Goal: Information Seeking & Learning: Learn about a topic

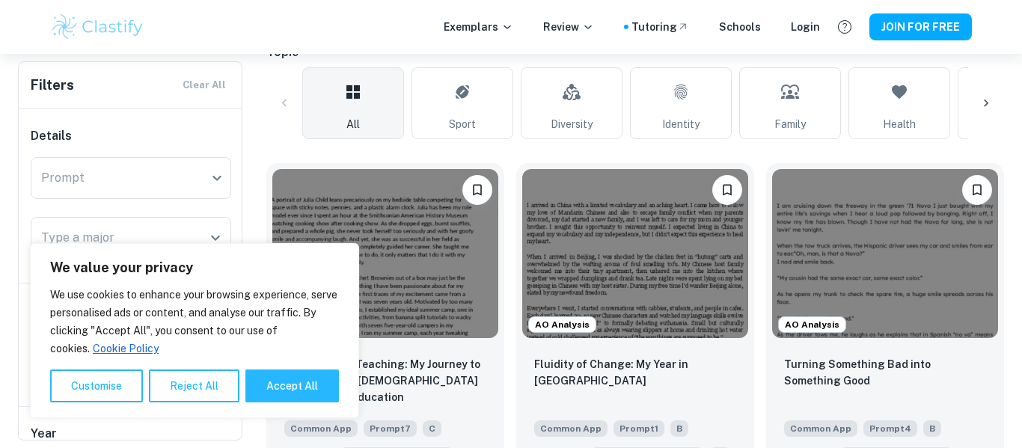
scroll to position [350, 0]
click at [269, 380] on button "Accept All" at bounding box center [292, 386] width 94 height 33
checkbox input "true"
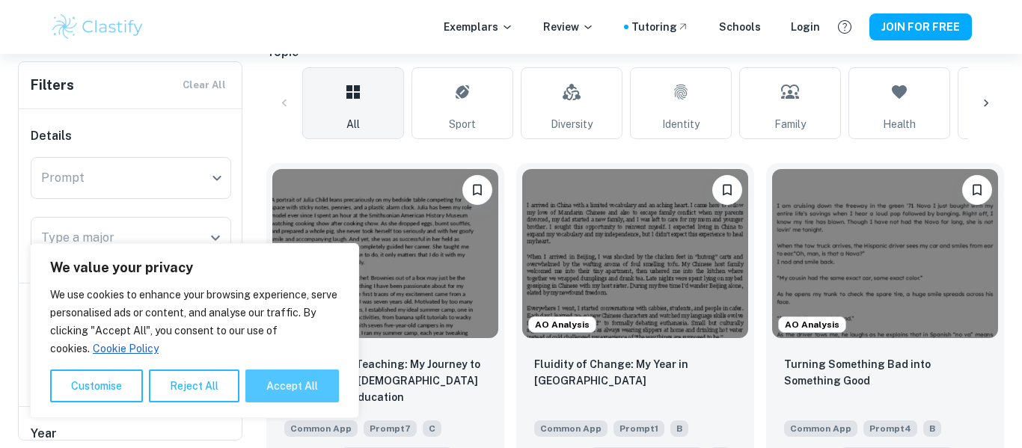
checkbox input "true"
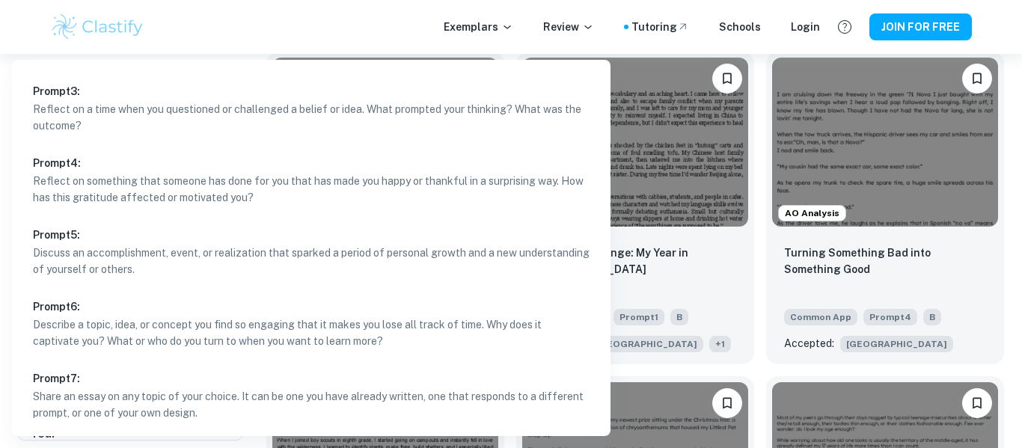
scroll to position [476, 0]
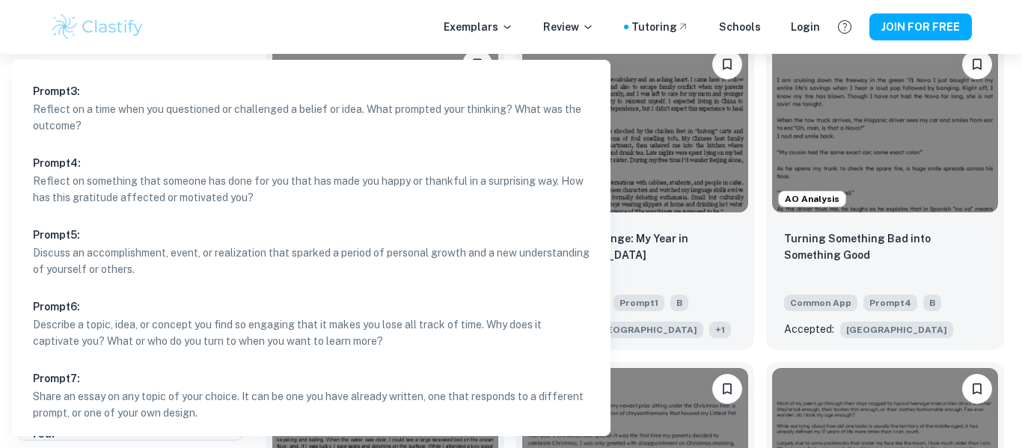
click at [1006, 330] on div at bounding box center [511, 224] width 1022 height 448
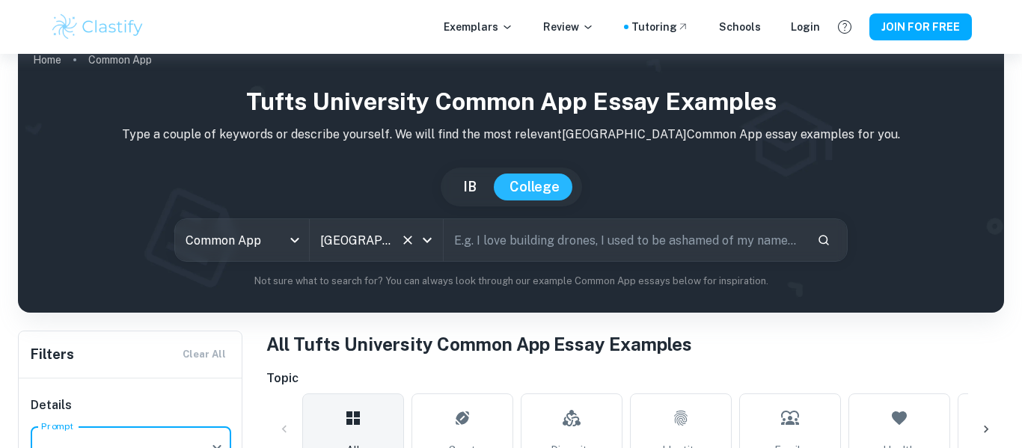
scroll to position [7, 0]
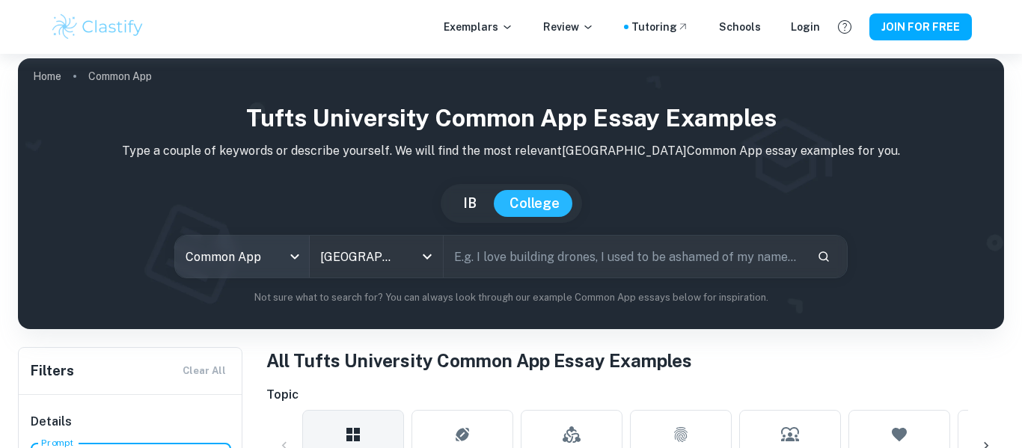
click at [281, 254] on body "We value your privacy We use cookies to enhance your browsing experience, serve…" at bounding box center [511, 270] width 1022 height 448
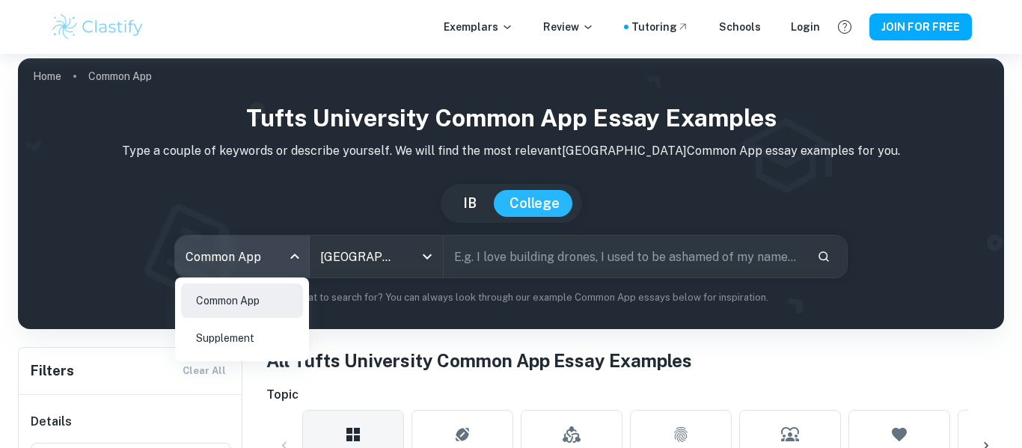
click at [243, 337] on li "Supplement" at bounding box center [242, 338] width 122 height 34
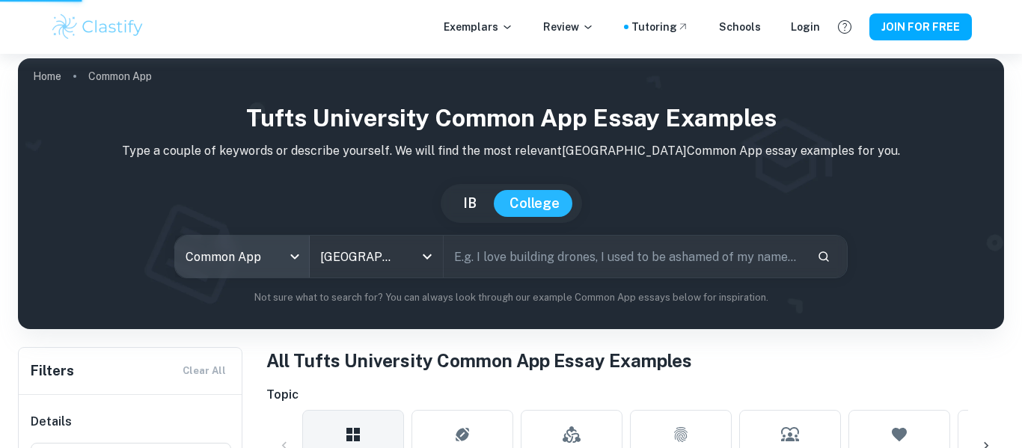
type input "supplement"
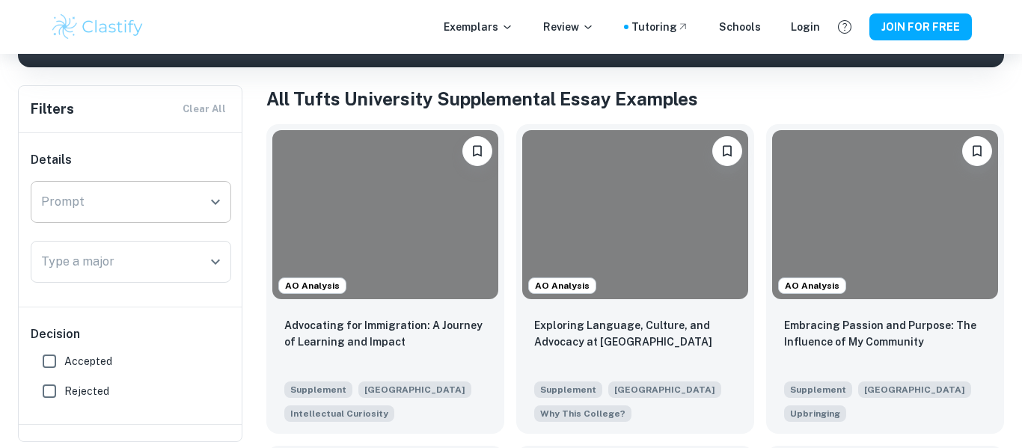
click at [202, 205] on div "Prompt" at bounding box center [131, 202] width 201 height 42
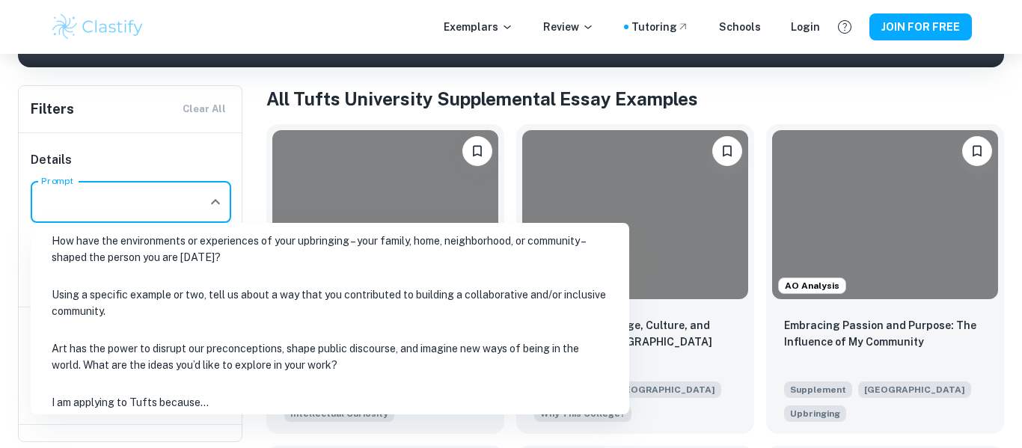
scroll to position [54, 0]
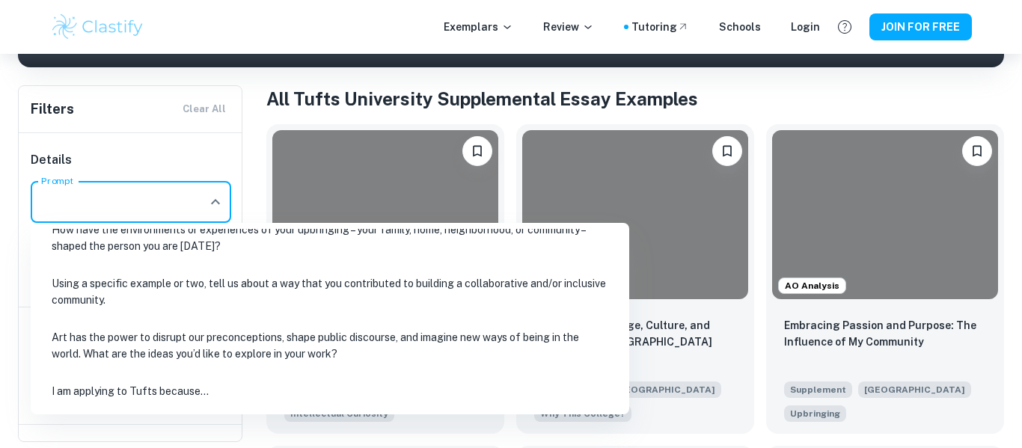
click at [162, 389] on li "I am applying to Tufts because…" at bounding box center [330, 391] width 587 height 34
type input "I am applying to Tufts because…"
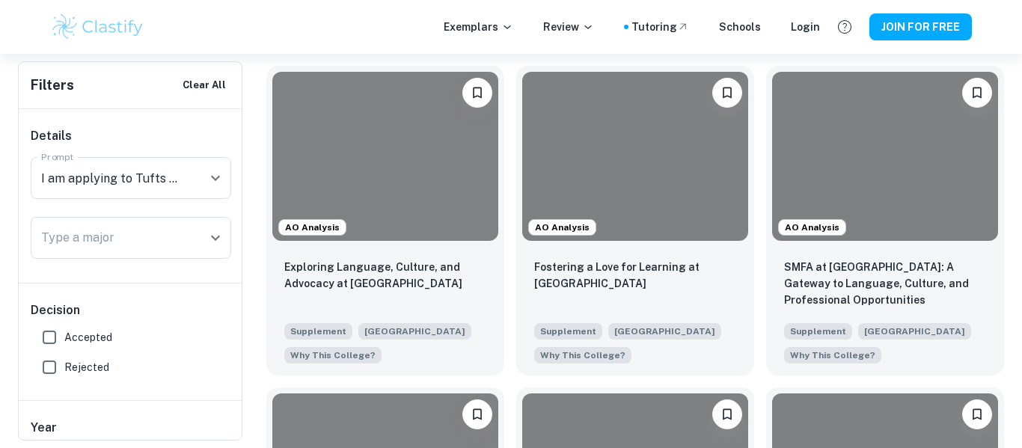
scroll to position [367, 0]
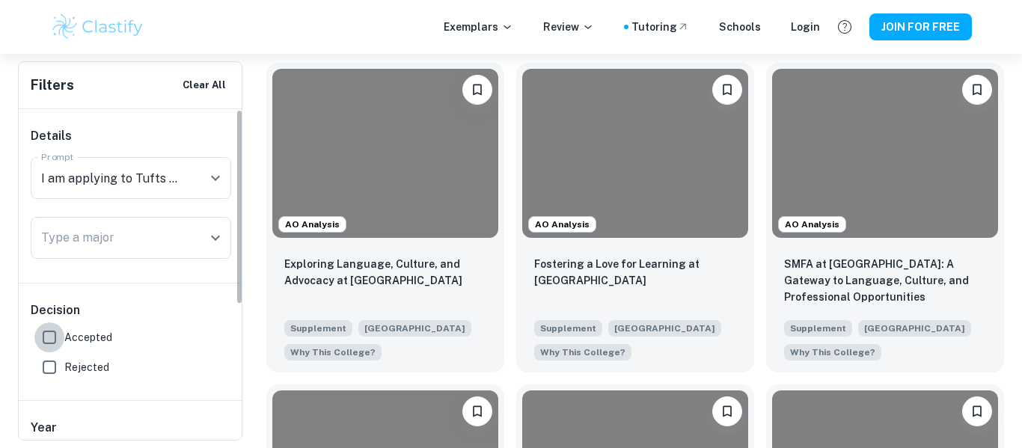
click at [54, 337] on input "Accepted" at bounding box center [49, 338] width 30 height 30
checkbox input "true"
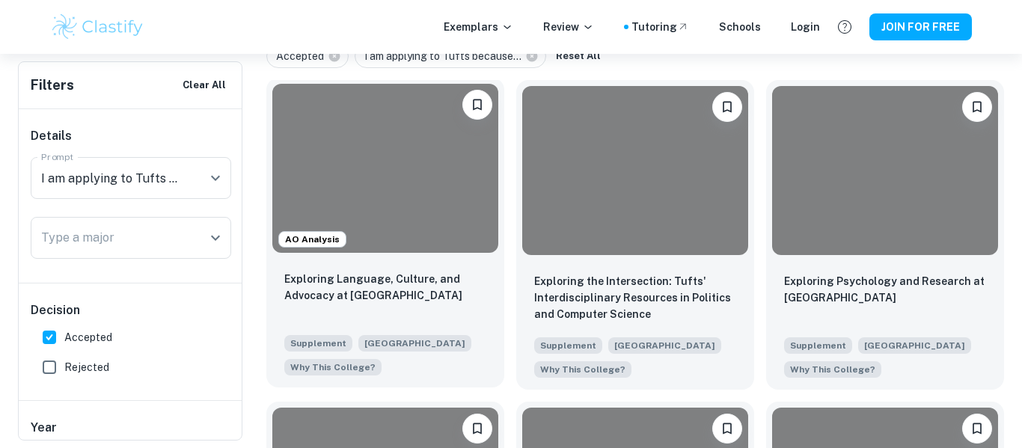
scroll to position [348, 0]
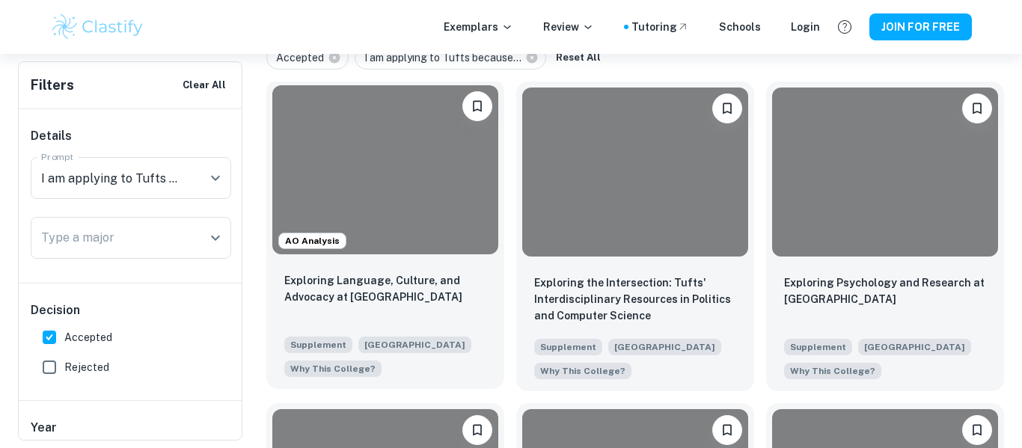
click at [394, 266] on div "Exploring Language, Culture, and Advocacy at Tufts Supplement [GEOGRAPHIC_DATA]…" at bounding box center [385, 324] width 238 height 129
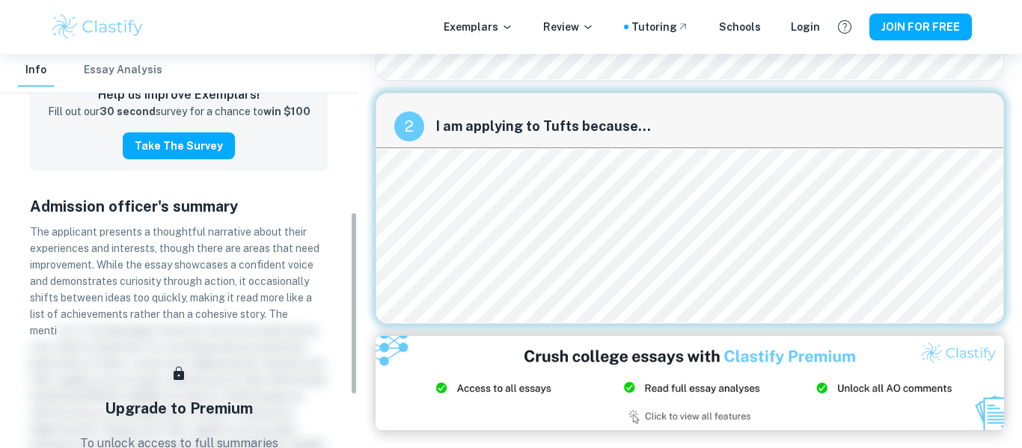
scroll to position [340, 0]
